Goal: Task Accomplishment & Management: Manage account settings

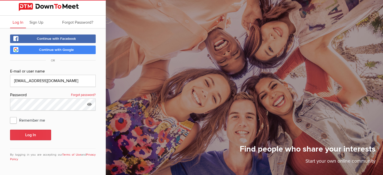
click at [32, 134] on button "Log In" at bounding box center [30, 135] width 41 height 11
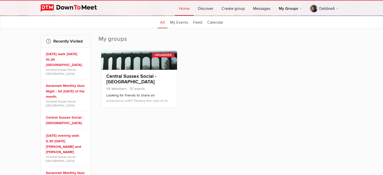
scroll to position [60, 0]
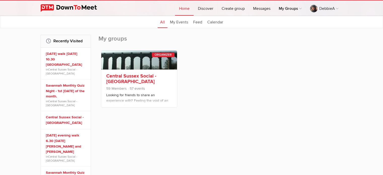
click at [118, 77] on link "Central Sussex Social - [GEOGRAPHIC_DATA]" at bounding box center [131, 79] width 50 height 12
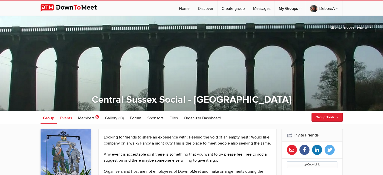
click at [63, 118] on span "Events" at bounding box center [66, 118] width 12 height 5
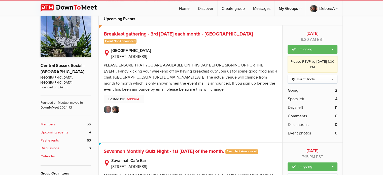
scroll to position [138, 0]
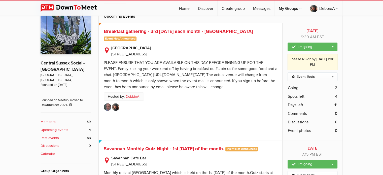
click at [48, 135] on b "Past events" at bounding box center [50, 138] width 18 height 6
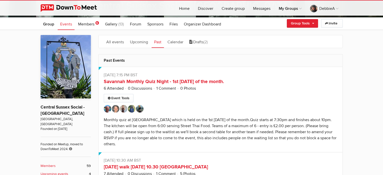
scroll to position [95, 0]
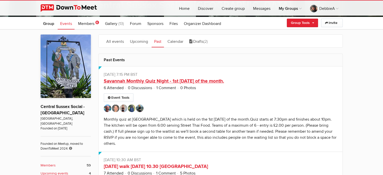
click at [188, 82] on link "Savannah Monthly Quiz Night - 1st Sunday of the month." at bounding box center [164, 81] width 120 height 6
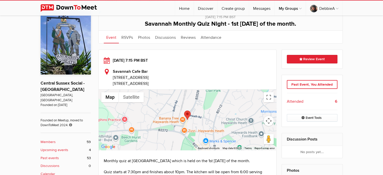
scroll to position [113, 0]
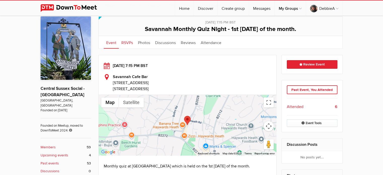
click at [127, 42] on link "RSVPs" at bounding box center [127, 42] width 17 height 13
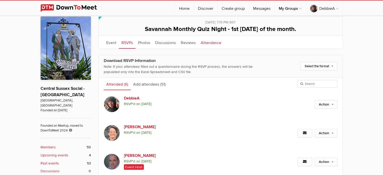
click at [216, 42] on link "Attendance" at bounding box center [211, 42] width 26 height 13
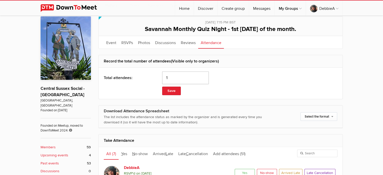
click at [207, 77] on input "1" at bounding box center [185, 78] width 47 height 13
click at [207, 77] on input "2" at bounding box center [185, 78] width 47 height 13
click at [207, 77] on input "3" at bounding box center [185, 78] width 47 height 13
click at [207, 77] on input "4" at bounding box center [185, 78] width 47 height 13
click at [207, 77] on input "5" at bounding box center [185, 78] width 47 height 13
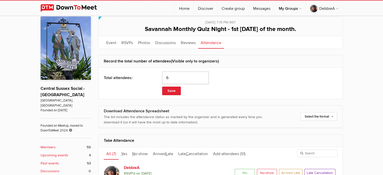
type input "6"
click at [207, 77] on input "6" at bounding box center [185, 78] width 47 height 13
click at [171, 92] on button "Save" at bounding box center [171, 91] width 19 height 9
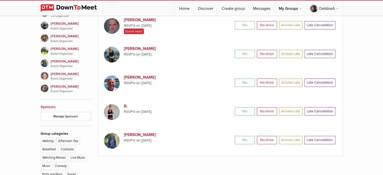
scroll to position [318, 0]
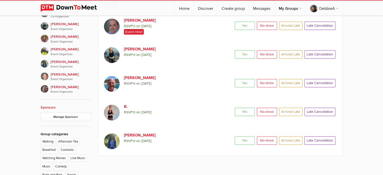
click at [295, 140] on span "Arrived Late" at bounding box center [290, 140] width 23 height 8
click at [279, 136] on input "Arrived Late" at bounding box center [279, 136] width 0 height 0
radio input "true"
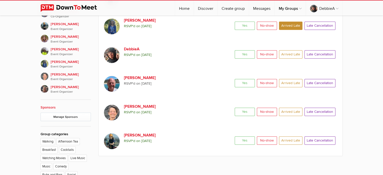
click at [243, 139] on span "Yes" at bounding box center [245, 140] width 20 height 8
click at [235, 136] on input "Yes" at bounding box center [235, 136] width 0 height 0
radio input "true"
click at [244, 109] on span "Yes" at bounding box center [245, 112] width 20 height 8
click at [235, 108] on input "Yes" at bounding box center [235, 107] width 0 height 0
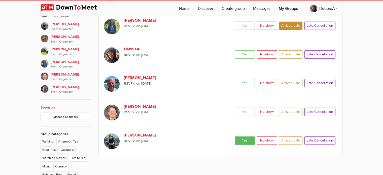
radio input "true"
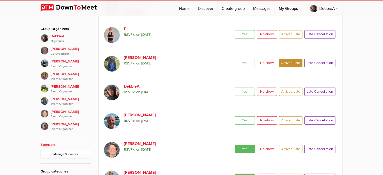
scroll to position [274, 0]
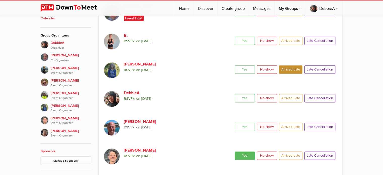
click at [244, 98] on span "Yes" at bounding box center [245, 98] width 20 height 8
click at [235, 94] on input "Yes" at bounding box center [235, 94] width 0 height 0
radio input "true"
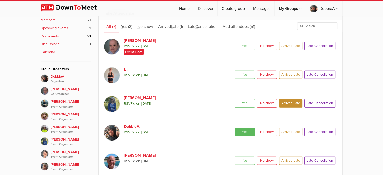
scroll to position [239, 0]
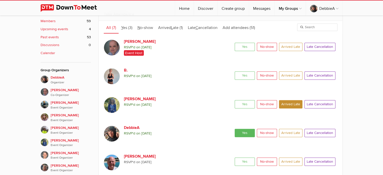
click at [249, 46] on span "Yes" at bounding box center [245, 47] width 20 height 8
click at [235, 43] on input "Yes" at bounding box center [235, 42] width 0 height 0
radio input "true"
click at [250, 75] on span "Yes" at bounding box center [245, 75] width 20 height 8
click at [235, 71] on input "Yes" at bounding box center [235, 71] width 0 height 0
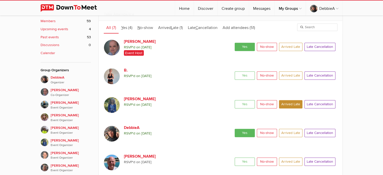
radio input "true"
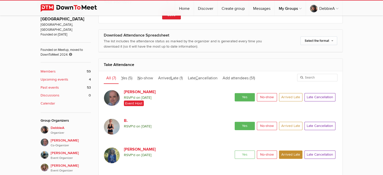
scroll to position [188, 0]
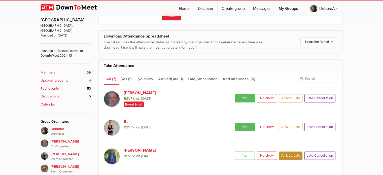
click at [110, 78] on span "All" at bounding box center [108, 79] width 5 height 5
click at [127, 78] on span "Y es" at bounding box center [124, 79] width 6 height 5
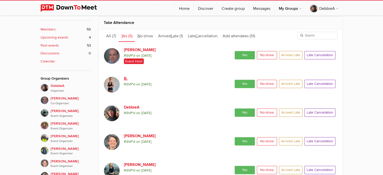
scroll to position [230, 0]
click at [170, 34] on span "A rrived L ate" at bounding box center [168, 36] width 20 height 5
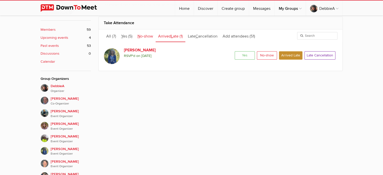
click at [143, 36] on span "N o-show" at bounding box center [146, 36] width 16 height 5
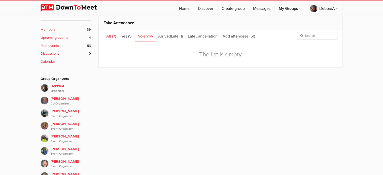
click at [108, 36] on span "All" at bounding box center [108, 36] width 5 height 5
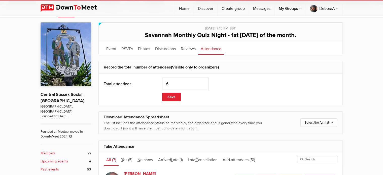
scroll to position [106, 0]
click at [125, 49] on link "RSVPs" at bounding box center [127, 48] width 17 height 13
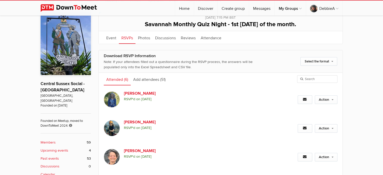
scroll to position [117, 0]
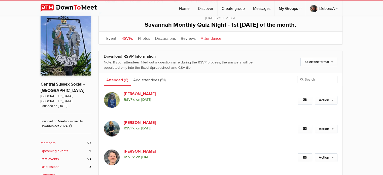
click at [207, 39] on link "Attendance" at bounding box center [211, 38] width 26 height 13
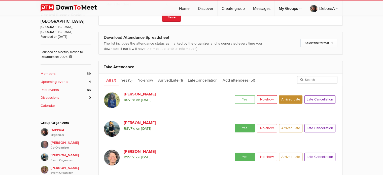
scroll to position [187, 0]
click at [47, 71] on b "Members" at bounding box center [48, 74] width 15 height 6
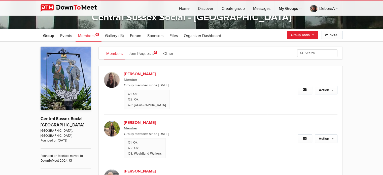
scroll to position [83, 0]
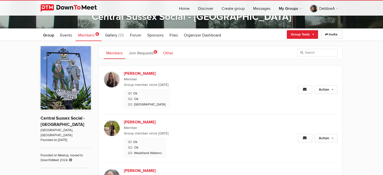
click at [168, 52] on link "Other" at bounding box center [168, 52] width 15 height 13
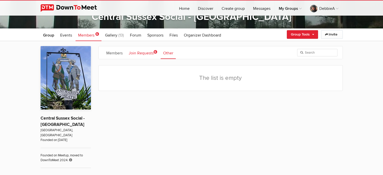
click at [141, 52] on link "Join Requests 6" at bounding box center [143, 52] width 34 height 13
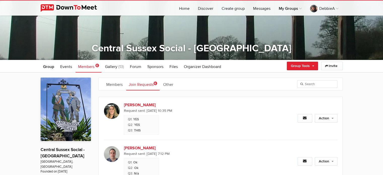
scroll to position [51, 0]
click at [196, 64] on span "Organizer Dashboard" at bounding box center [202, 66] width 37 height 5
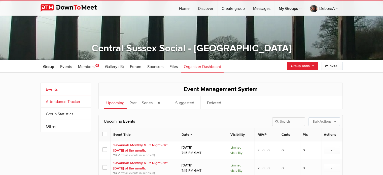
click at [60, 102] on link "Attendance Tracker" at bounding box center [66, 101] width 50 height 12
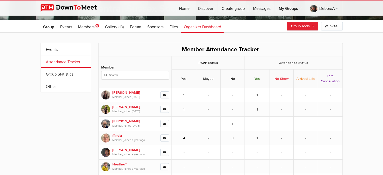
scroll to position [93, 0]
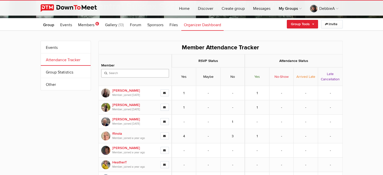
click at [120, 71] on input "search" at bounding box center [135, 73] width 68 height 9
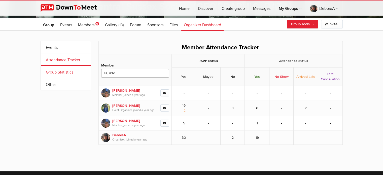
type input "debb"
click at [63, 74] on link "Group Statistics" at bounding box center [66, 72] width 50 height 12
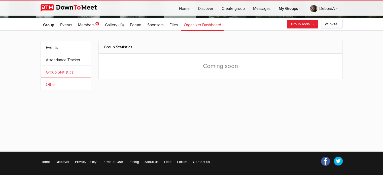
click at [50, 84] on link "Other" at bounding box center [66, 84] width 50 height 12
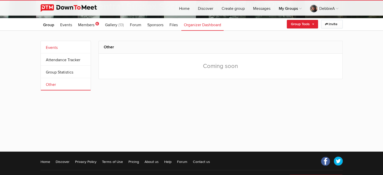
click at [54, 49] on link "Events" at bounding box center [66, 47] width 50 height 12
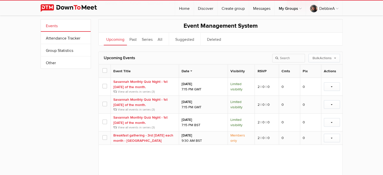
scroll to position [117, 0]
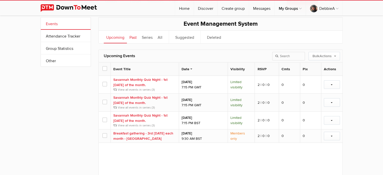
click at [133, 37] on link "Past" at bounding box center [133, 37] width 12 height 13
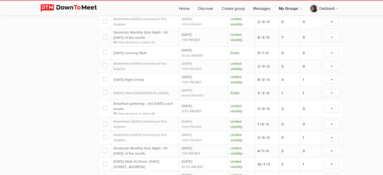
scroll to position [786, 0]
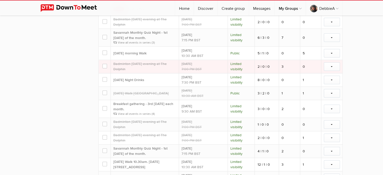
click at [105, 64] on span at bounding box center [105, 66] width 4 height 4
click at [0, 0] on input "checkbox" at bounding box center [0, 0] width 0 height 0
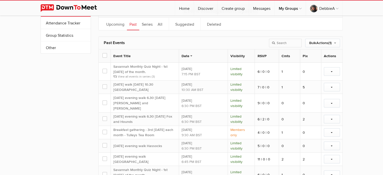
scroll to position [131, 0]
click at [210, 25] on link "Deleted" at bounding box center [214, 23] width 19 height 13
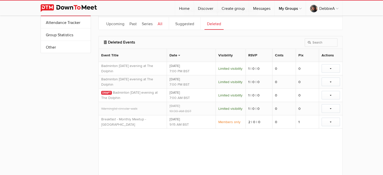
click at [157, 23] on link "All" at bounding box center [160, 23] width 10 height 13
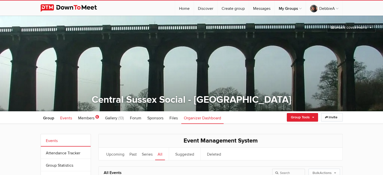
click at [64, 116] on span "Events" at bounding box center [66, 118] width 12 height 5
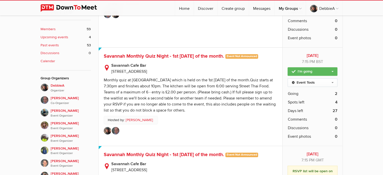
scroll to position [237, 0]
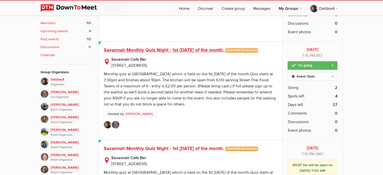
click at [187, 51] on span "Savannah Monthly Quiz Night - 1st Sunday of the month." at bounding box center [164, 50] width 120 height 6
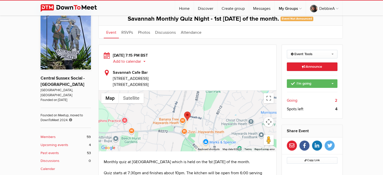
scroll to position [121, 0]
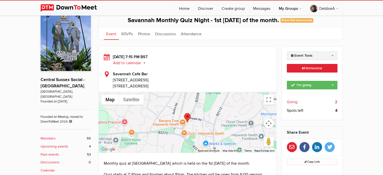
click at [332, 54] on link "Event Tools" at bounding box center [312, 55] width 51 height 9
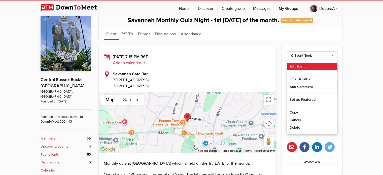
click at [297, 65] on link "Edit Event" at bounding box center [312, 67] width 50 height 8
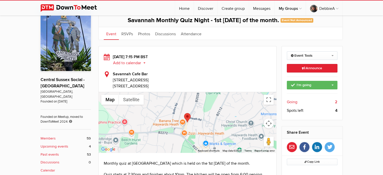
select select "7:15:00"
select select "PM"
select select "United Kingdom"
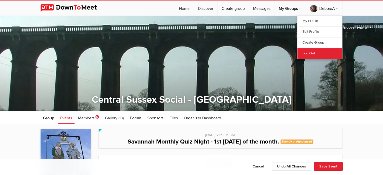
click at [306, 52] on link "Log Out" at bounding box center [320, 53] width 45 height 11
